Goal: Share content: Share content

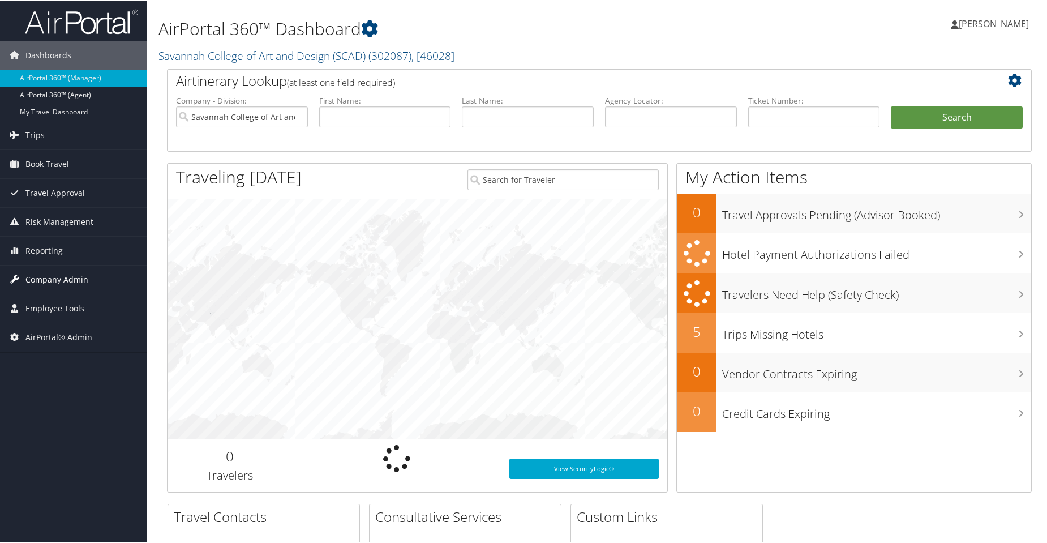
click at [67, 279] on span "Company Admin" at bounding box center [56, 278] width 63 height 28
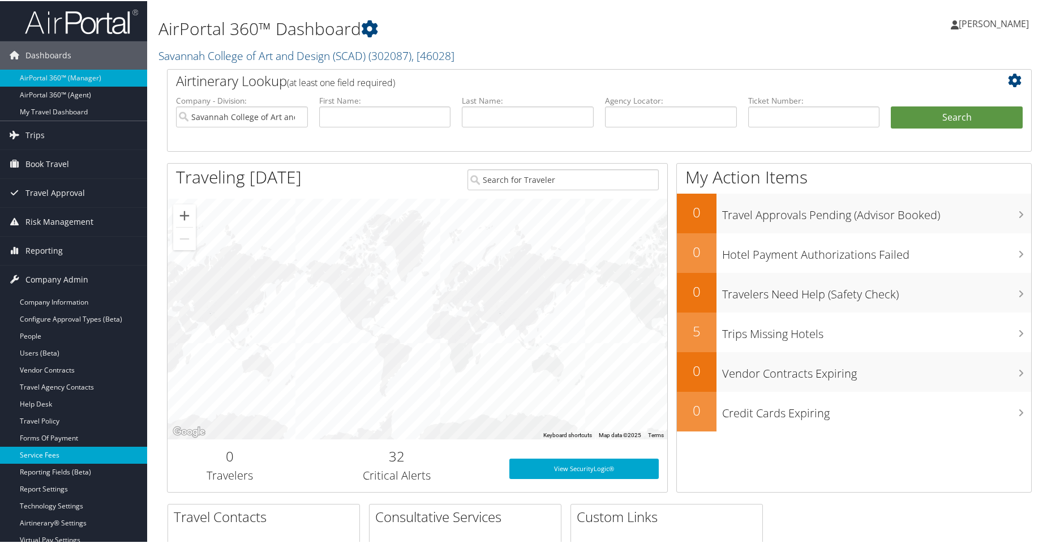
click at [45, 453] on link "Service Fees" at bounding box center [73, 453] width 147 height 17
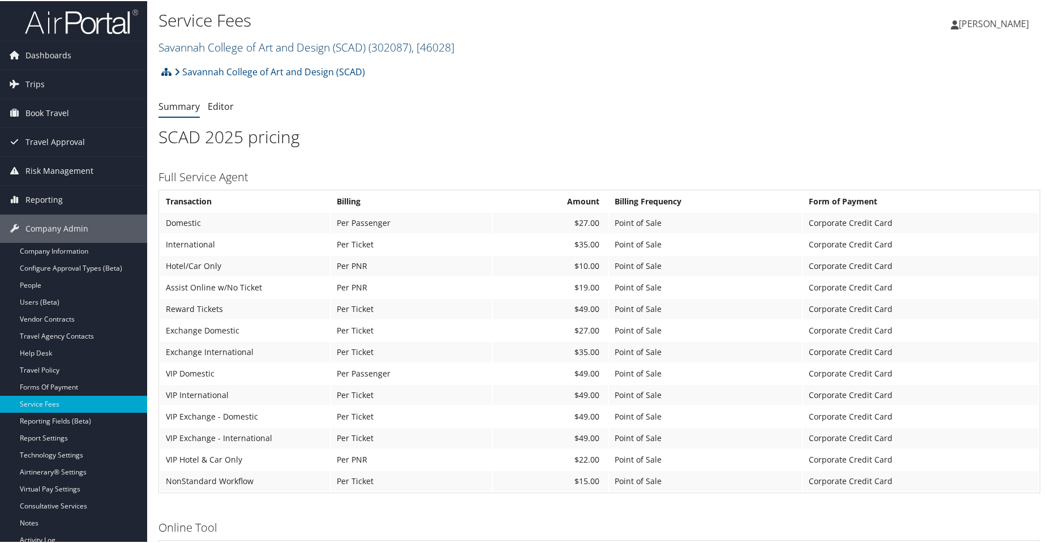
click at [389, 50] on span "( 302087 )" at bounding box center [389, 45] width 43 height 15
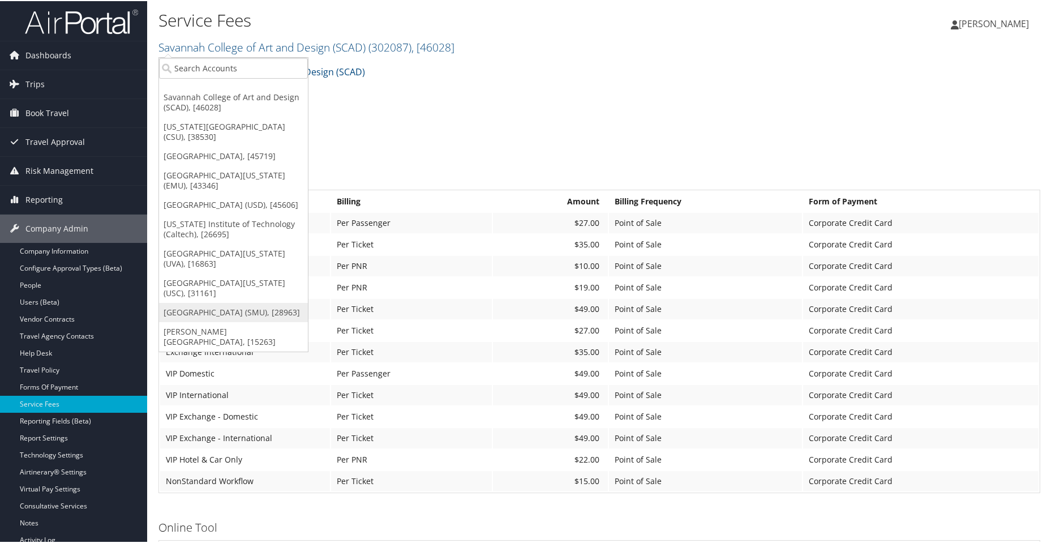
click at [220, 312] on link "Southern Methodist University (SMU), [28963]" at bounding box center [233, 311] width 149 height 19
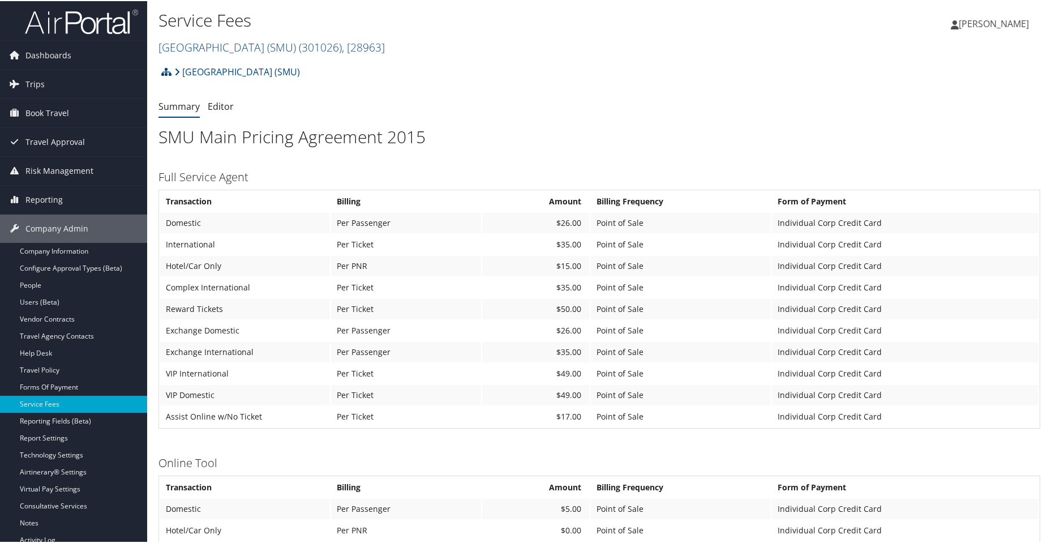
click at [68, 25] on img at bounding box center [81, 20] width 113 height 27
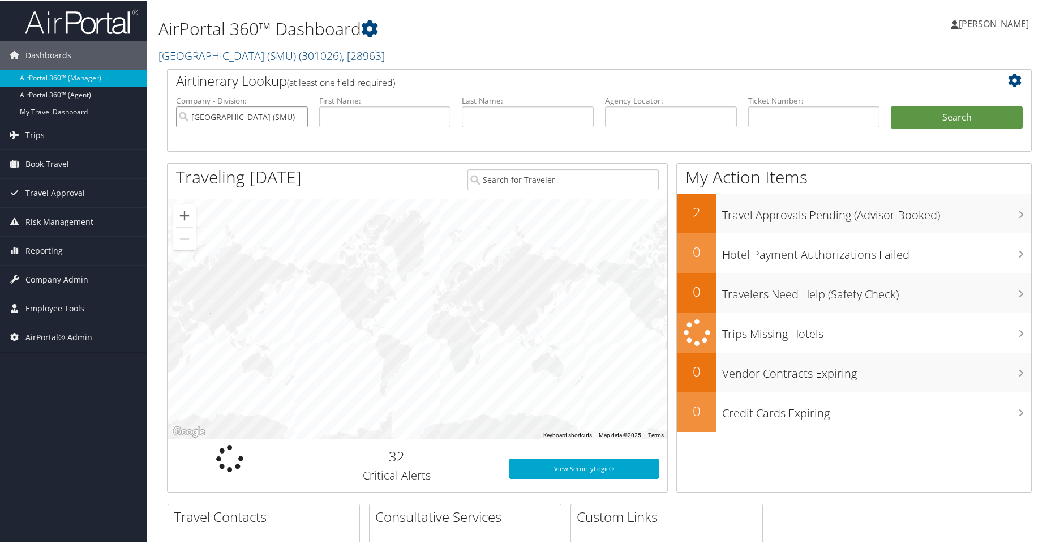
click at [300, 116] on input "[GEOGRAPHIC_DATA] (SMU)" at bounding box center [242, 115] width 132 height 21
click at [296, 114] on input "search" at bounding box center [242, 115] width 132 height 21
click at [626, 112] on input "text" at bounding box center [671, 115] width 132 height 21
paste input "DL7KQV"
type input "DL7KQV"
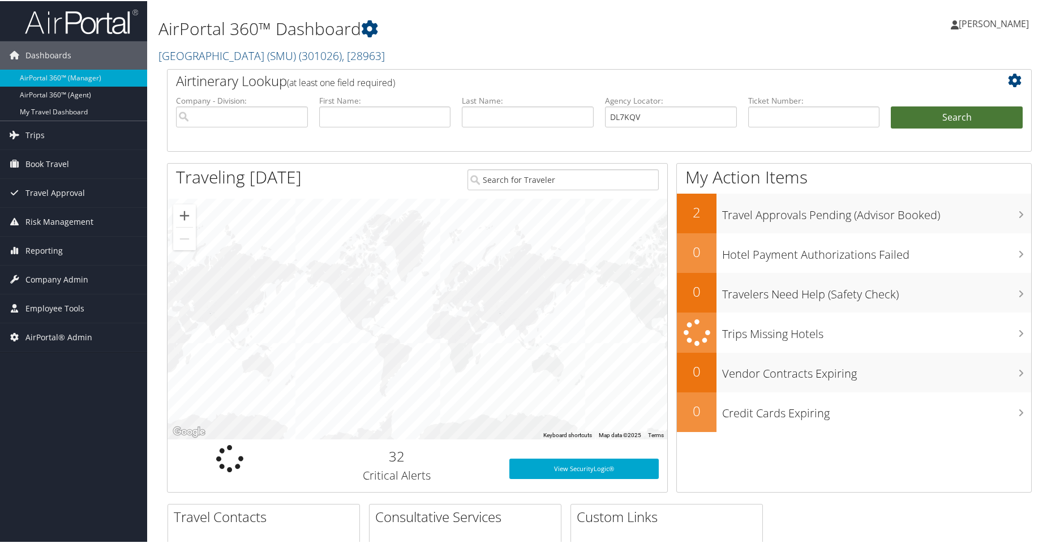
click at [957, 105] on button "Search" at bounding box center [957, 116] width 132 height 23
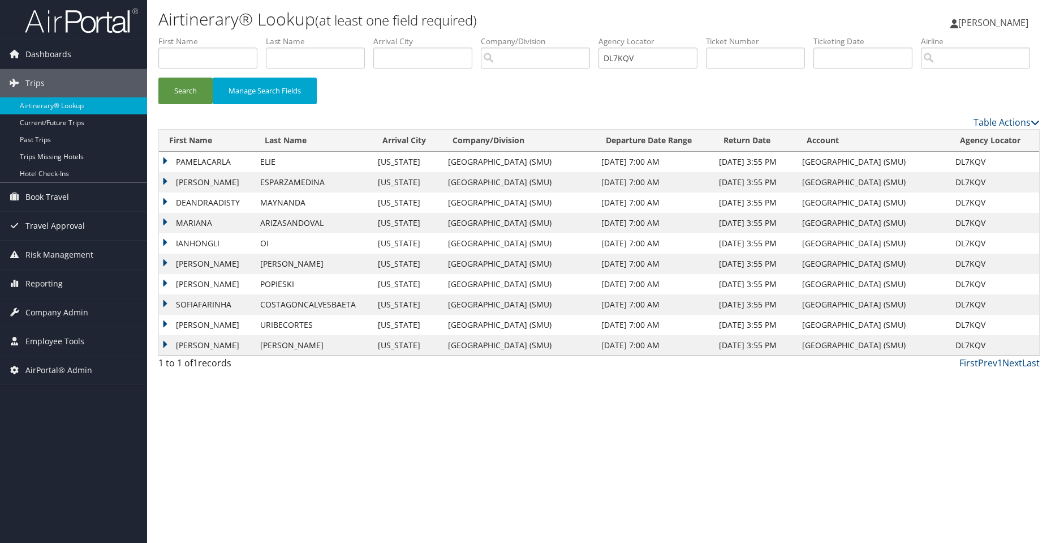
click at [189, 172] on td "PAMELACARLA" at bounding box center [207, 162] width 96 height 20
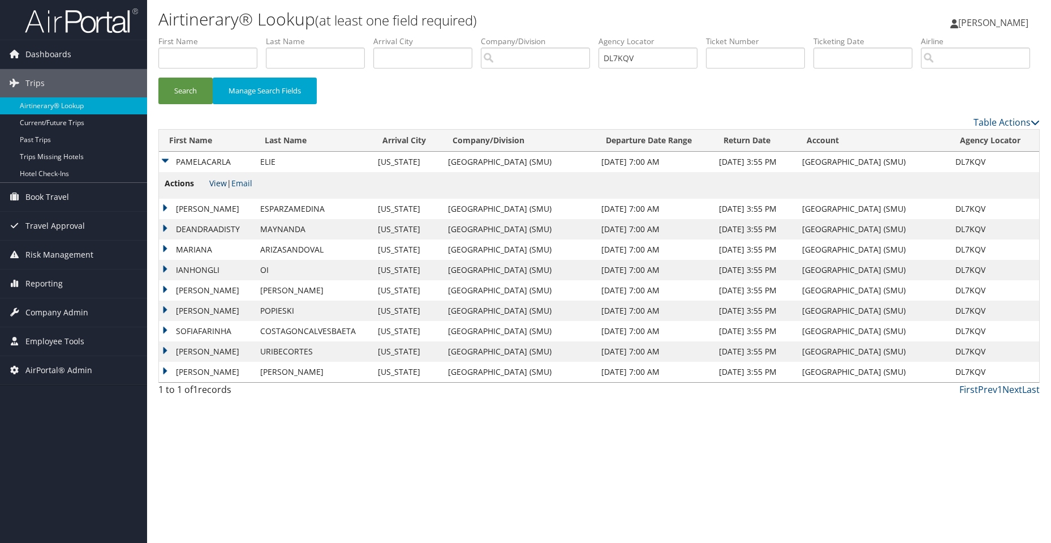
click at [222, 188] on link "View" at bounding box center [218, 183] width 18 height 11
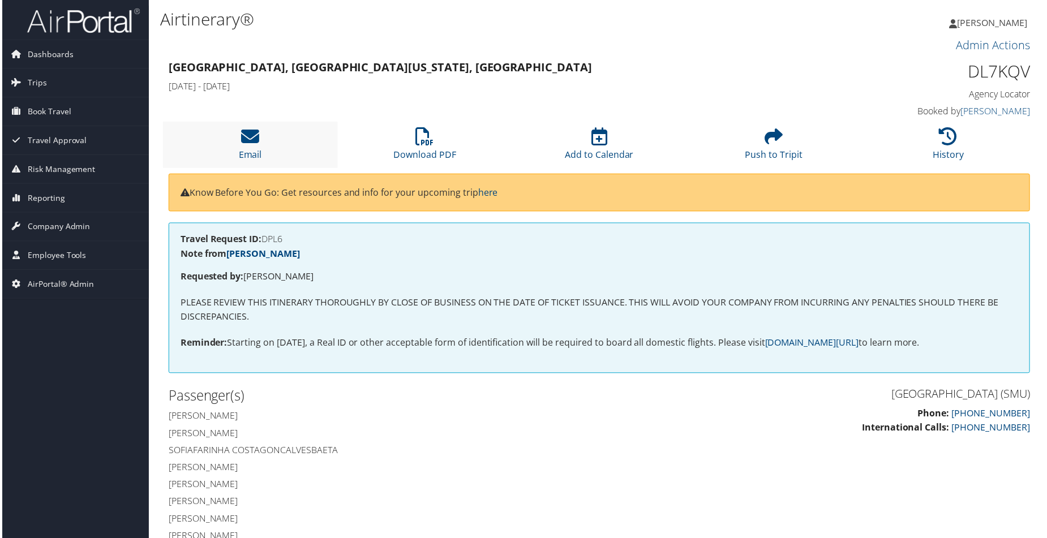
click at [260, 139] on li "Email" at bounding box center [248, 145] width 175 height 46
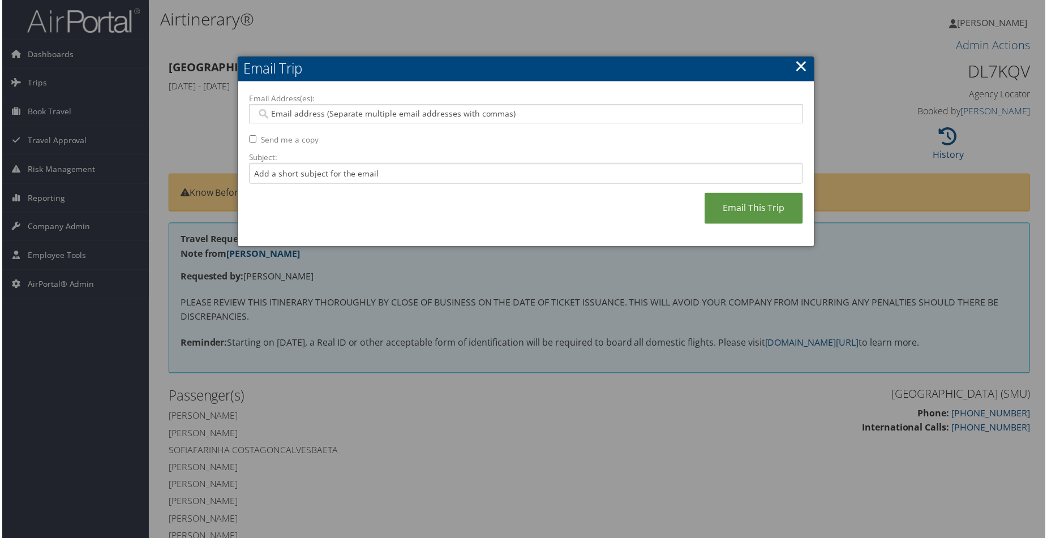
click at [328, 118] on input "Email Address(es):" at bounding box center [525, 114] width 540 height 11
click at [375, 115] on input "Email Address(es):" at bounding box center [525, 114] width 540 height 11
paste input "mkeene@smu.edu"
type input "mkeene@smu.edu"
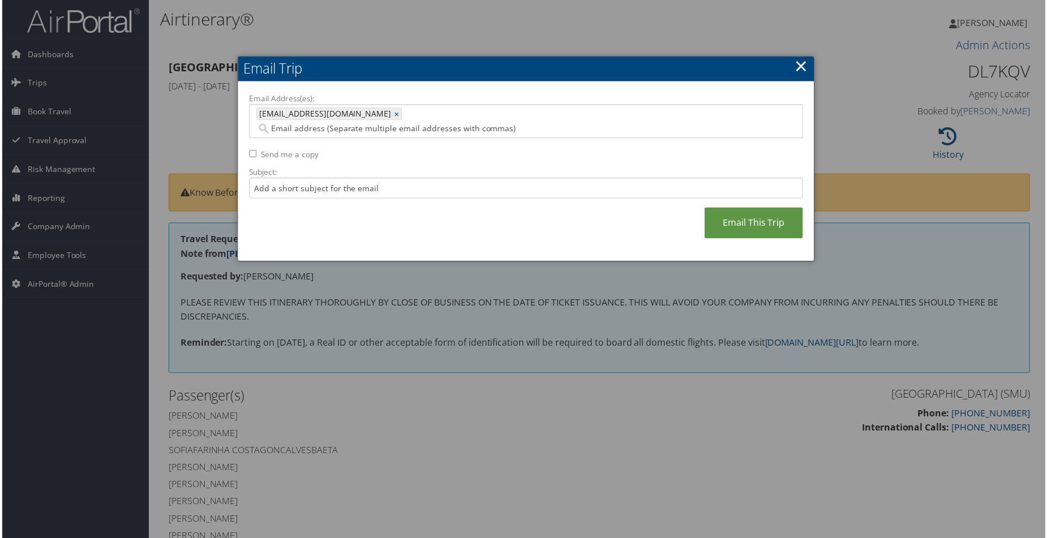
click at [249, 151] on input "Send me a copy" at bounding box center [251, 154] width 7 height 7
checkbox input "true"
click at [270, 178] on input "Subject:" at bounding box center [526, 188] width 556 height 21
paste input "AirPortal - Airtinerary: Mariana Arizasandoval 10/16/2025 Dallas"
type input "AirPortal - Airtinerary: Mariana Arizasandoval 10/16/2025 Dallas"
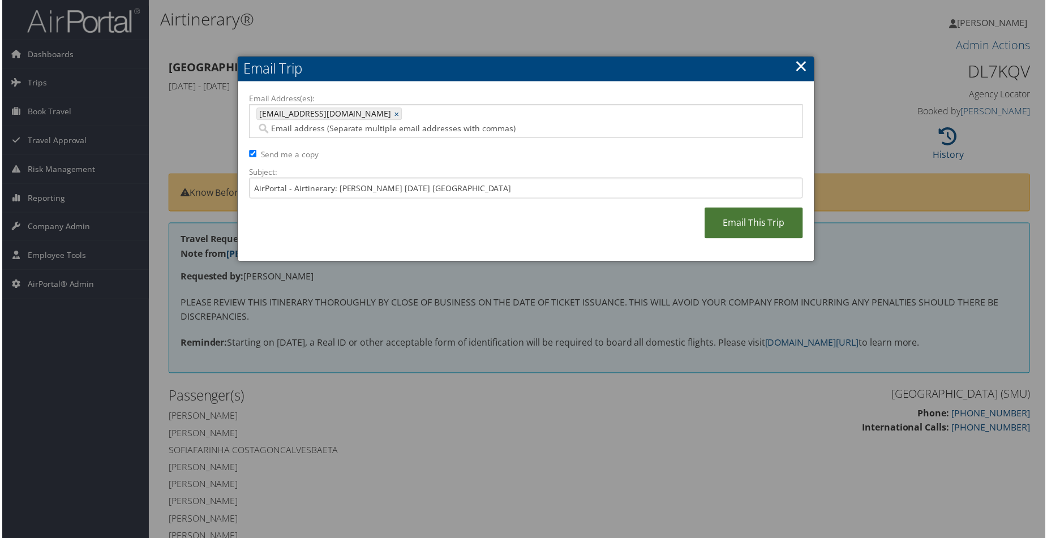
click at [750, 208] on link "Email This Trip" at bounding box center [754, 223] width 98 height 31
